Goal: Task Accomplishment & Management: Manage account settings

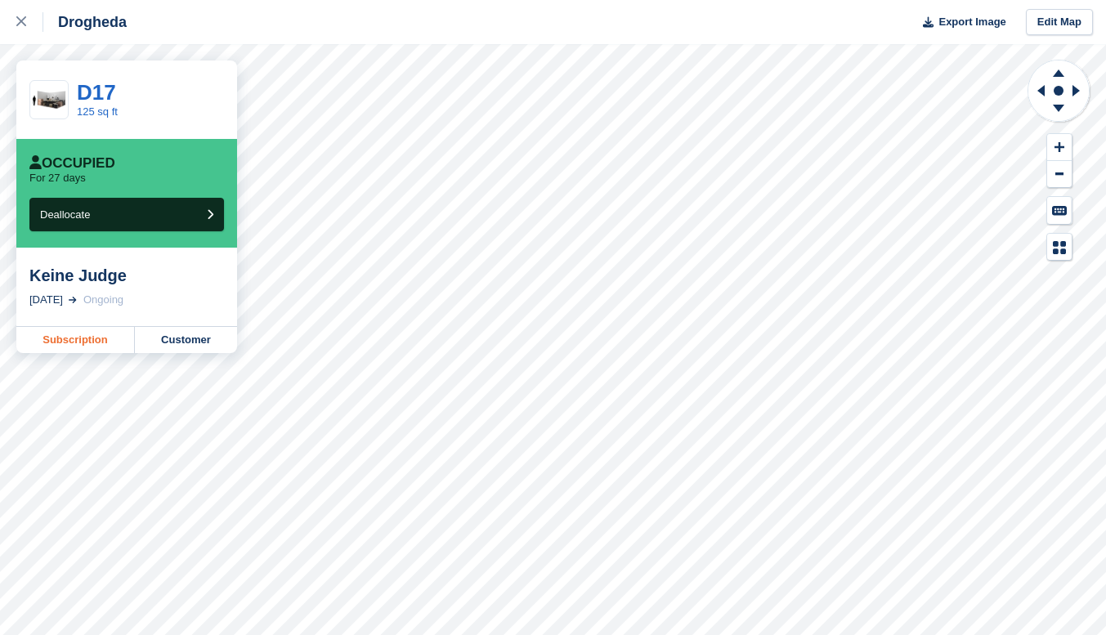
click at [87, 348] on link "Subscription" at bounding box center [75, 340] width 119 height 26
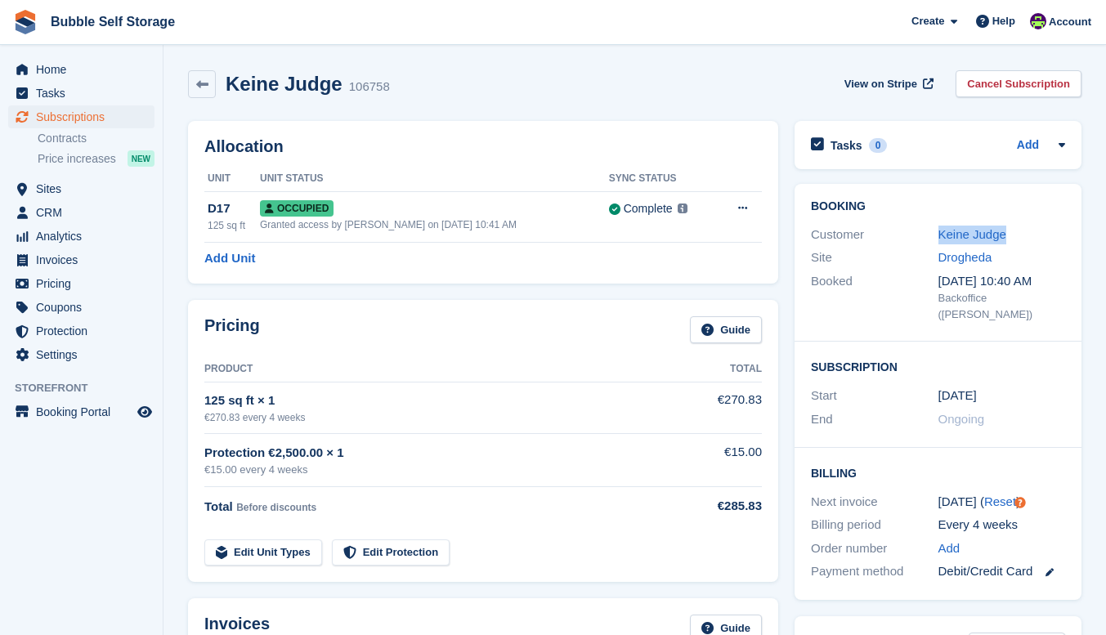
drag, startPoint x: 1021, startPoint y: 239, endPoint x: 936, endPoint y: 244, distance: 85.1
click at [924, 242] on div "Customer Keine Judge" at bounding box center [938, 235] width 254 height 24
copy div "Keine Judge"
